Goal: Unclear: Browse casually

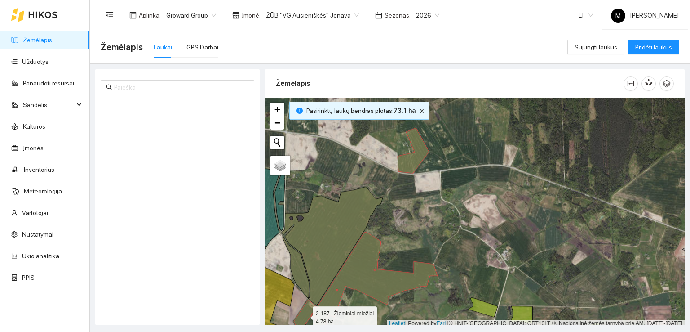
scroll to position [2, 0]
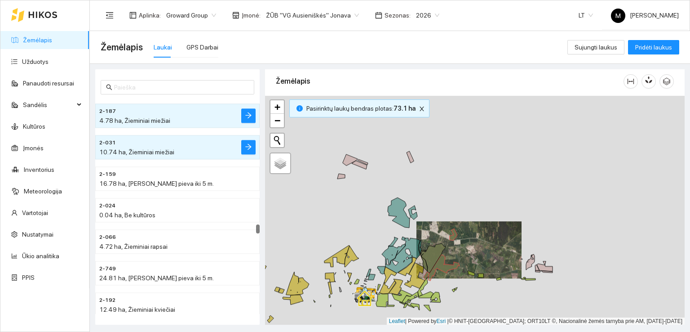
drag, startPoint x: 475, startPoint y: 286, endPoint x: 428, endPoint y: 171, distance: 124.1
click at [430, 173] on div at bounding box center [475, 210] width 420 height 229
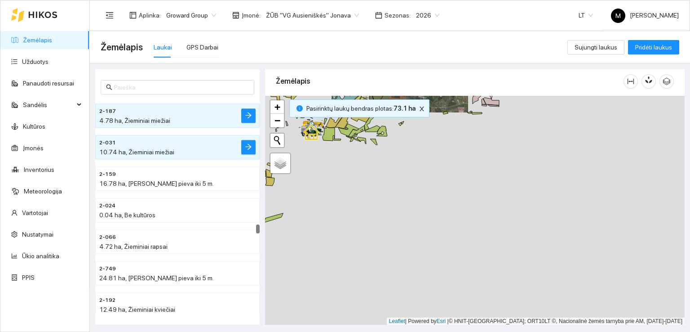
drag, startPoint x: 429, startPoint y: 261, endPoint x: 420, endPoint y: 160, distance: 101.5
click at [420, 160] on div at bounding box center [475, 210] width 420 height 229
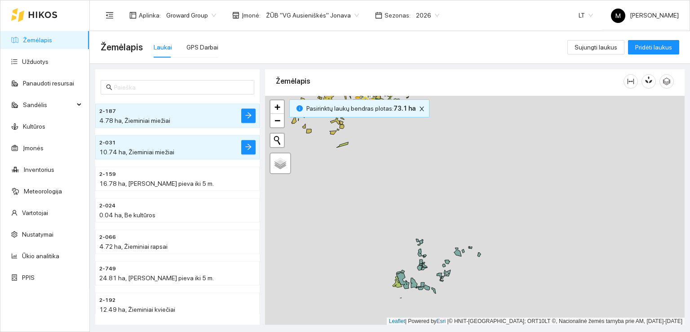
drag, startPoint x: 436, startPoint y: 236, endPoint x: 428, endPoint y: 166, distance: 71.0
click at [428, 166] on div at bounding box center [475, 210] width 420 height 229
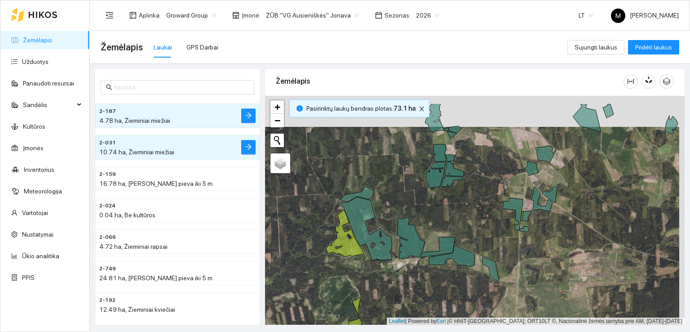
drag, startPoint x: 471, startPoint y: 163, endPoint x: 466, endPoint y: 198, distance: 35.5
click at [466, 198] on div at bounding box center [475, 210] width 420 height 229
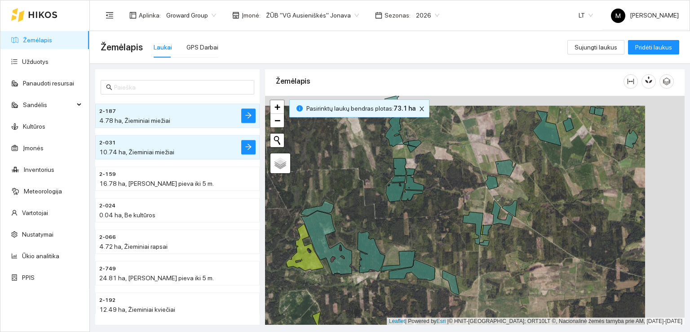
drag, startPoint x: 661, startPoint y: 154, endPoint x: 604, endPoint y: 164, distance: 57.5
click at [604, 164] on div at bounding box center [475, 210] width 420 height 229
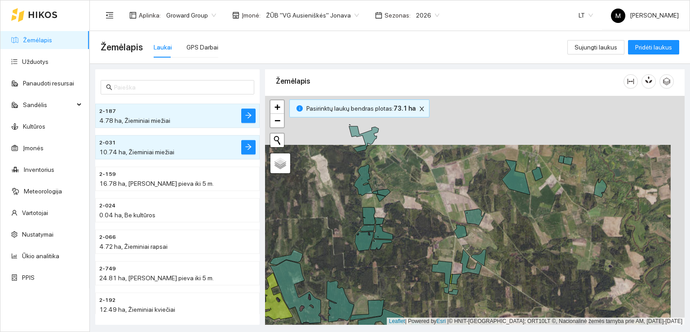
drag, startPoint x: 357, startPoint y: 149, endPoint x: 343, endPoint y: 198, distance: 51.5
click at [343, 198] on div at bounding box center [475, 210] width 420 height 229
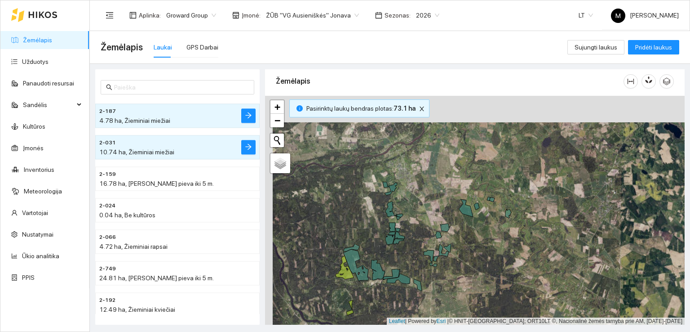
drag, startPoint x: 404, startPoint y: 177, endPoint x: 429, endPoint y: 241, distance: 69.3
click at [428, 241] on div at bounding box center [475, 210] width 420 height 229
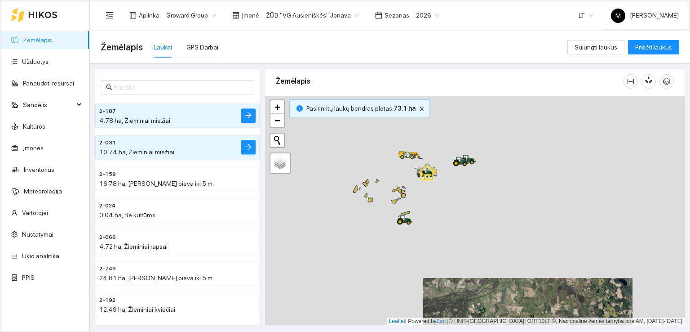
drag, startPoint x: 410, startPoint y: 160, endPoint x: 481, endPoint y: 268, distance: 128.9
click at [480, 268] on div at bounding box center [475, 210] width 420 height 229
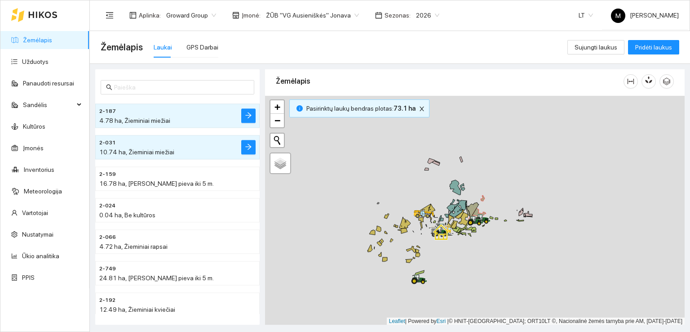
drag, startPoint x: 446, startPoint y: 211, endPoint x: 461, endPoint y: 270, distance: 61.3
click at [459, 274] on div at bounding box center [475, 210] width 420 height 229
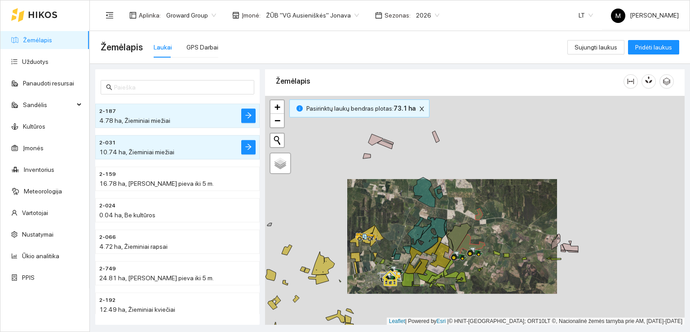
drag, startPoint x: 410, startPoint y: 289, endPoint x: 456, endPoint y: 236, distance: 70.1
click at [456, 236] on div at bounding box center [475, 210] width 420 height 229
